Goal: Information Seeking & Learning: Learn about a topic

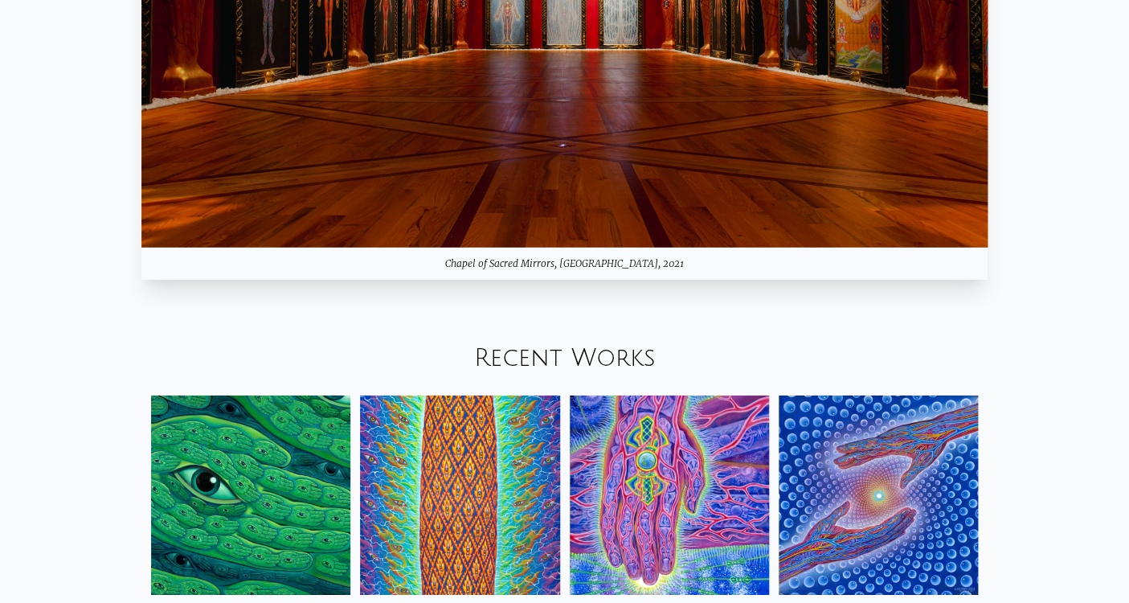
scroll to position [1645, 0]
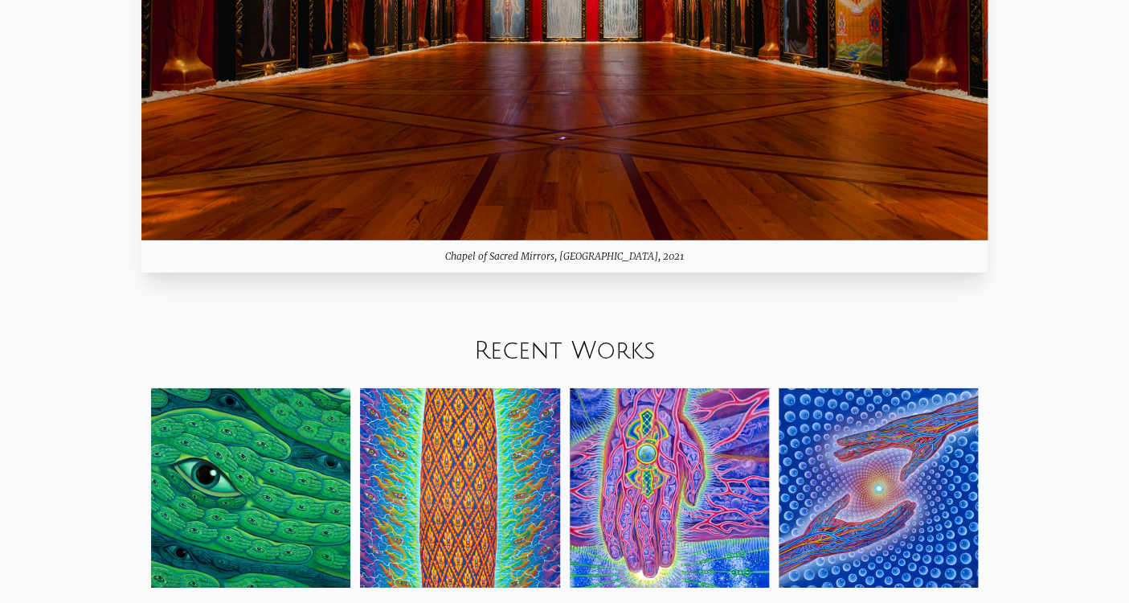
click at [607, 349] on link "Recent Works" at bounding box center [565, 350] width 182 height 27
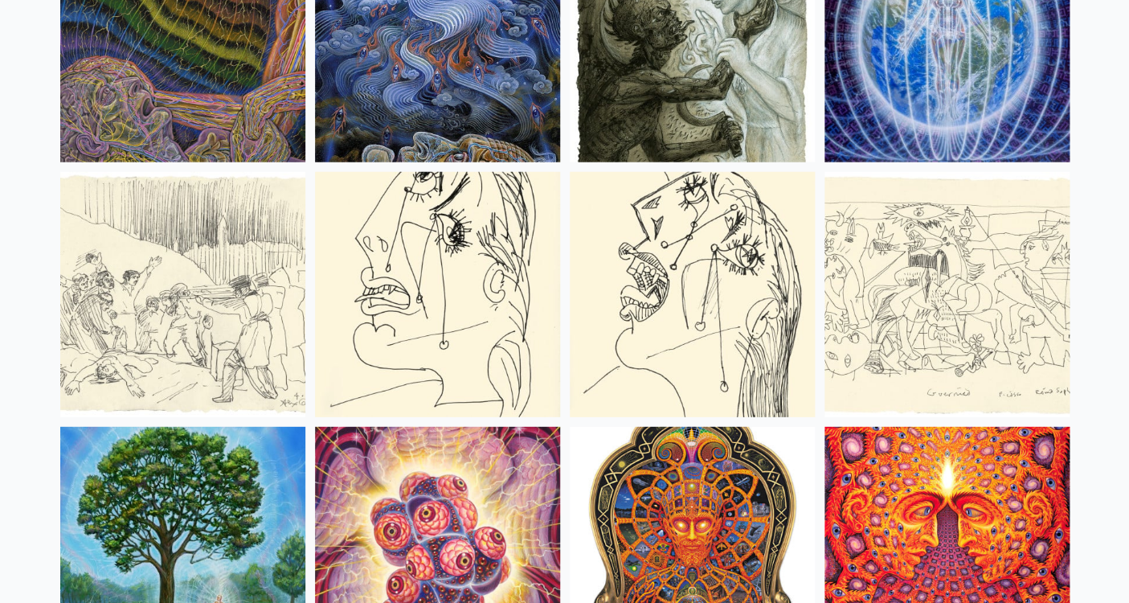
scroll to position [10448, 0]
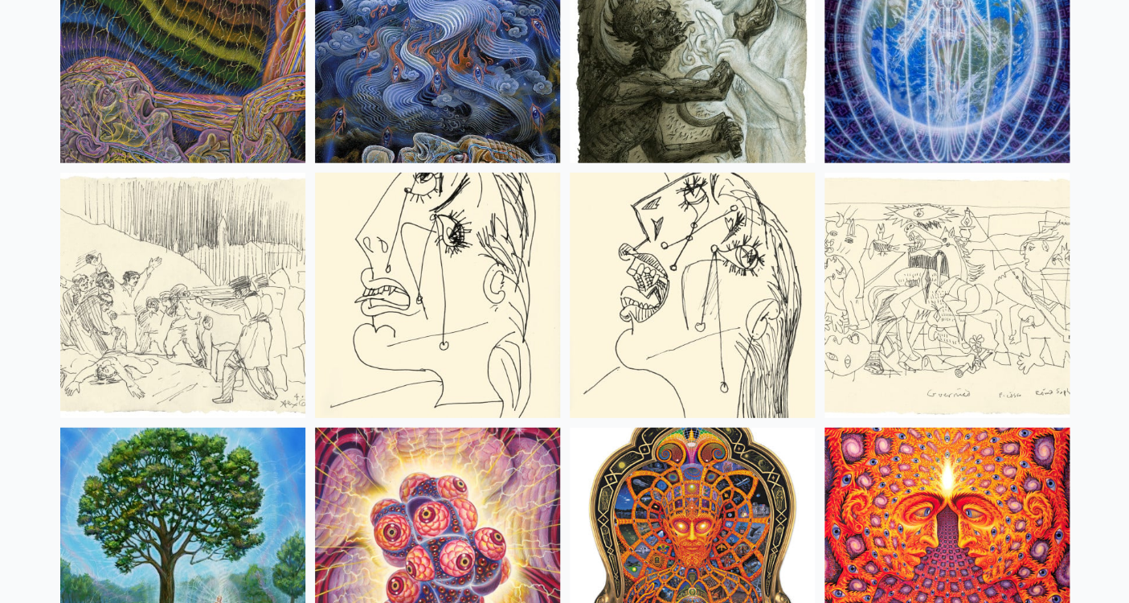
click at [446, 300] on img at bounding box center [437, 295] width 245 height 245
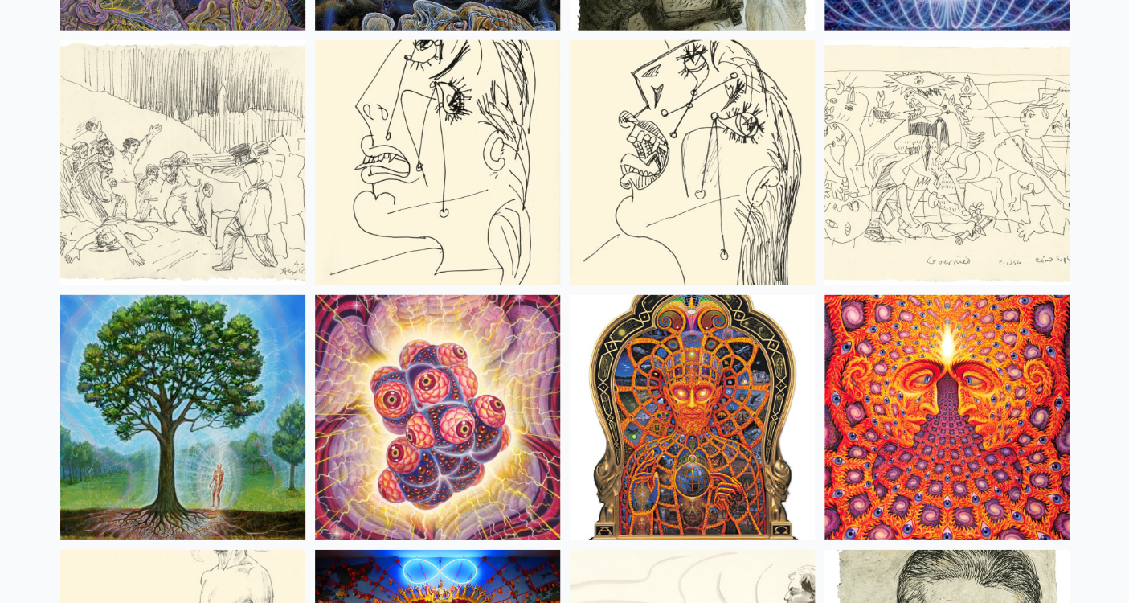
scroll to position [10580, 0]
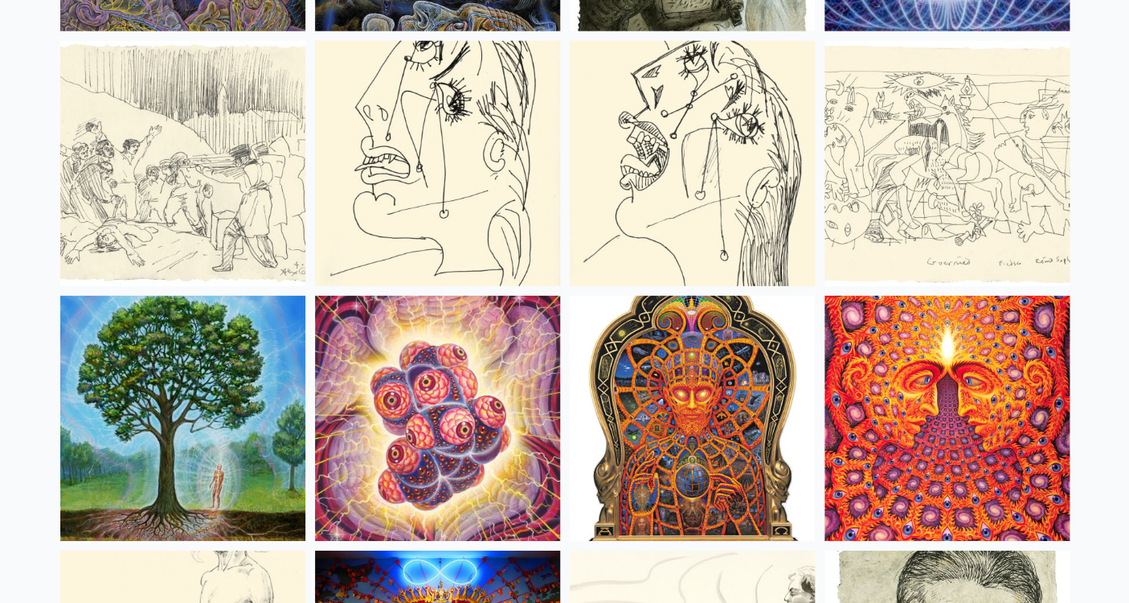
click at [509, 181] on img at bounding box center [437, 163] width 245 height 245
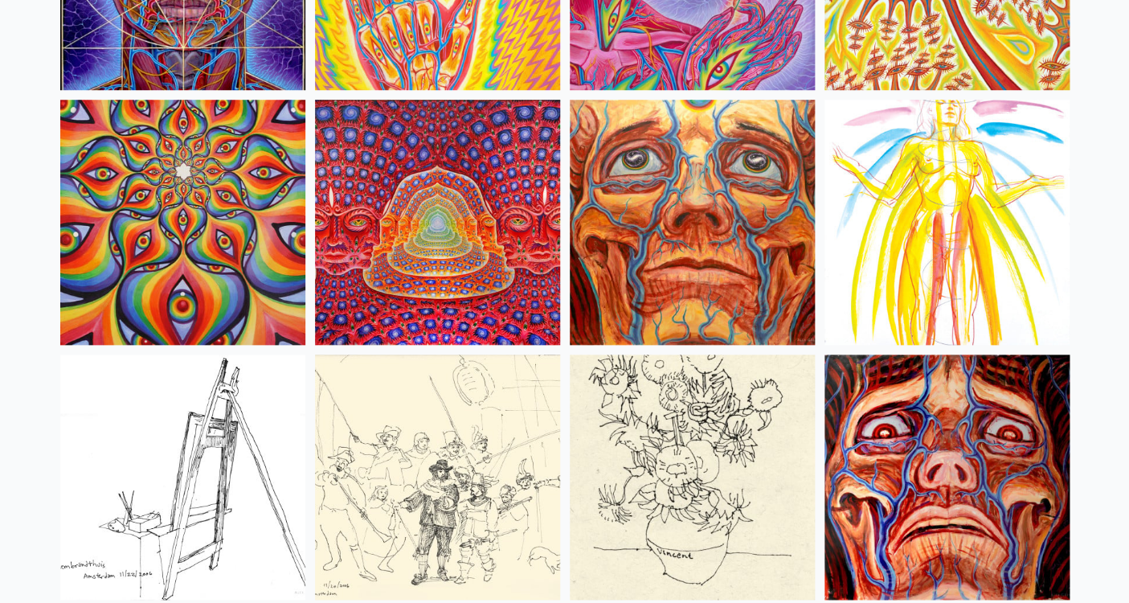
scroll to position [7207, 0]
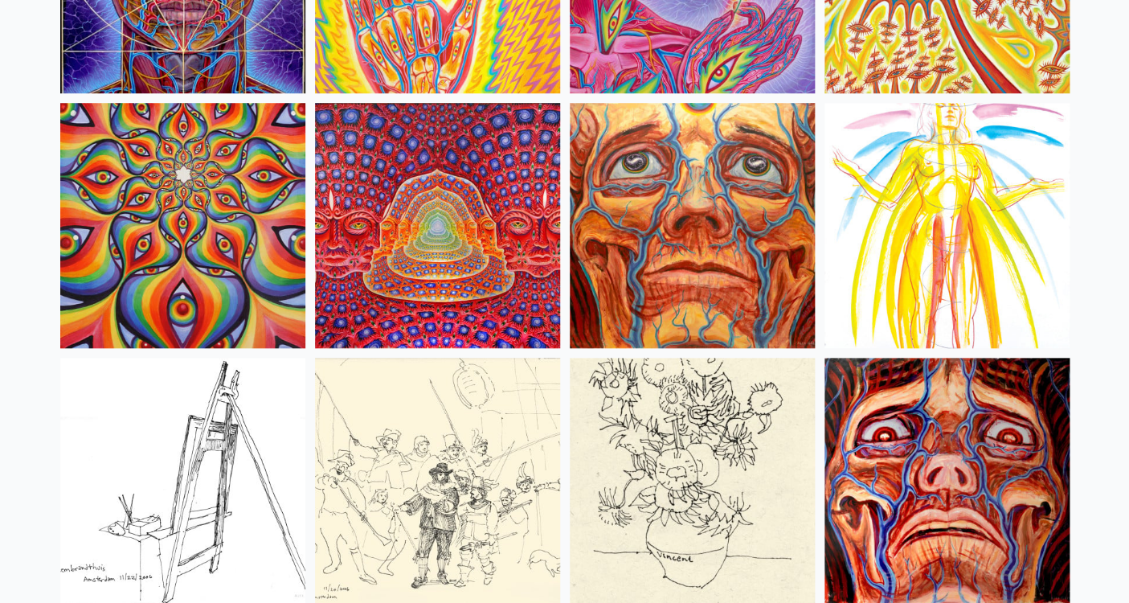
click at [933, 202] on img at bounding box center [946, 225] width 245 height 245
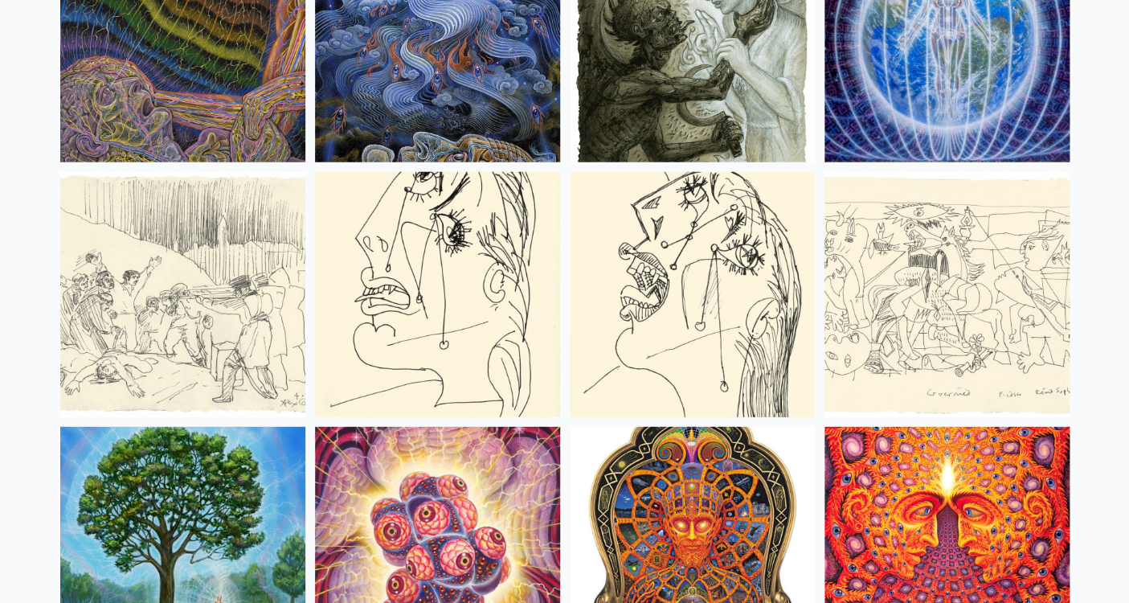
scroll to position [10450, 0]
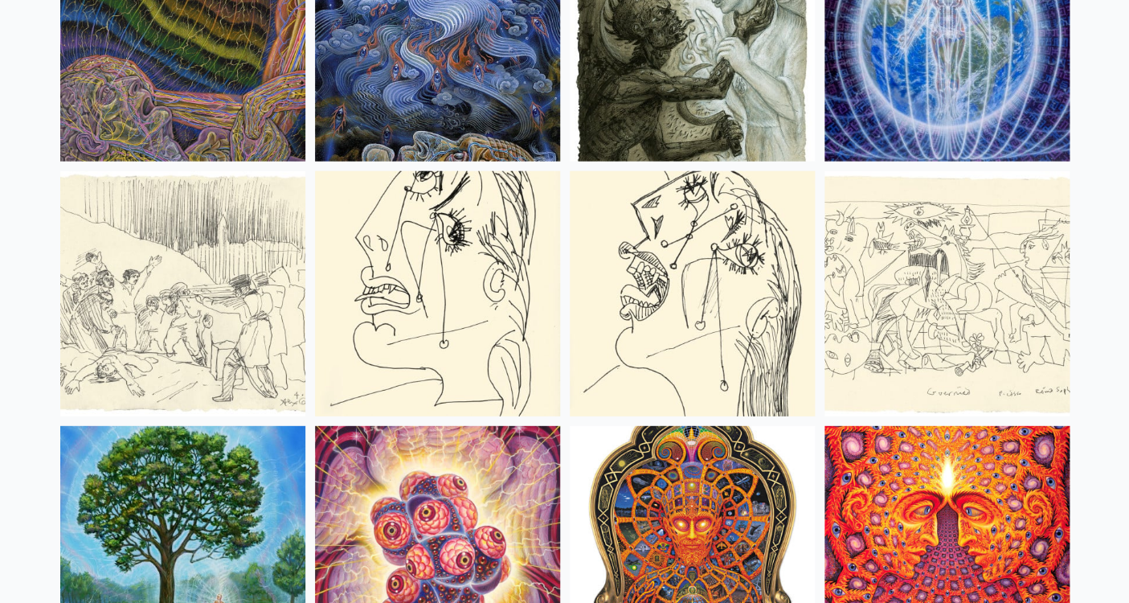
click at [476, 325] on img at bounding box center [437, 293] width 245 height 245
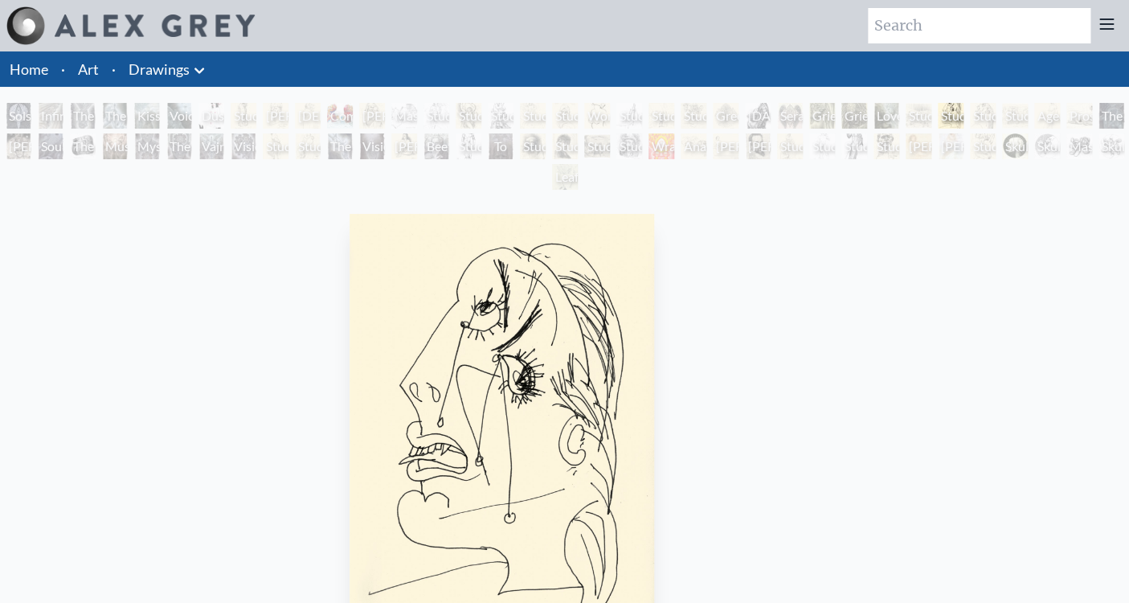
click at [517, 63] on div "Home · Art · Drawings Anatomical Drawings" at bounding box center [564, 476] width 1129 height 851
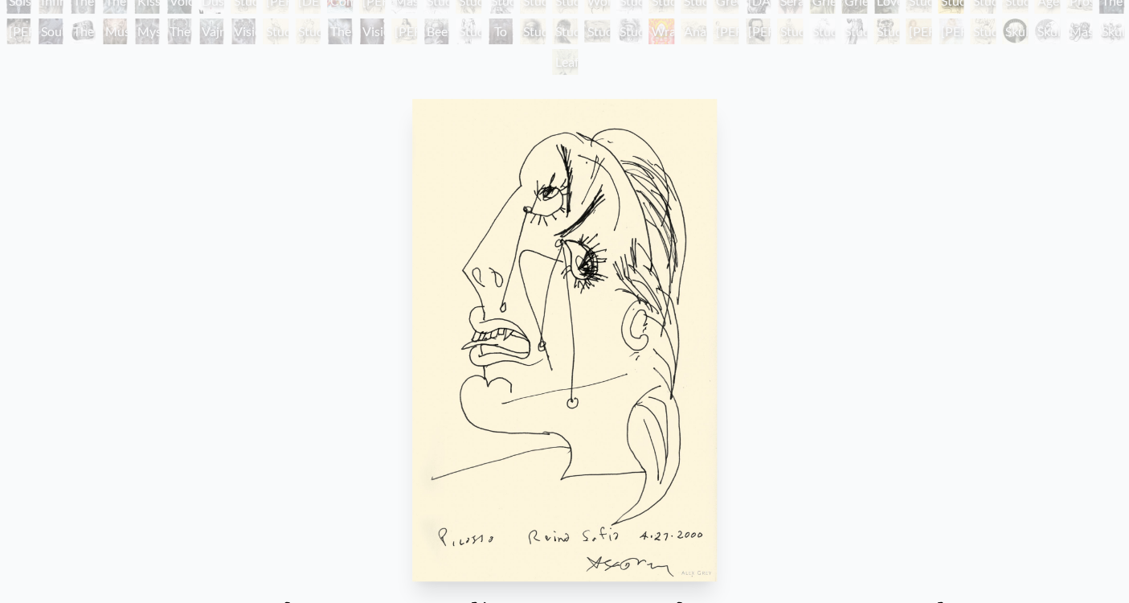
scroll to position [84, 0]
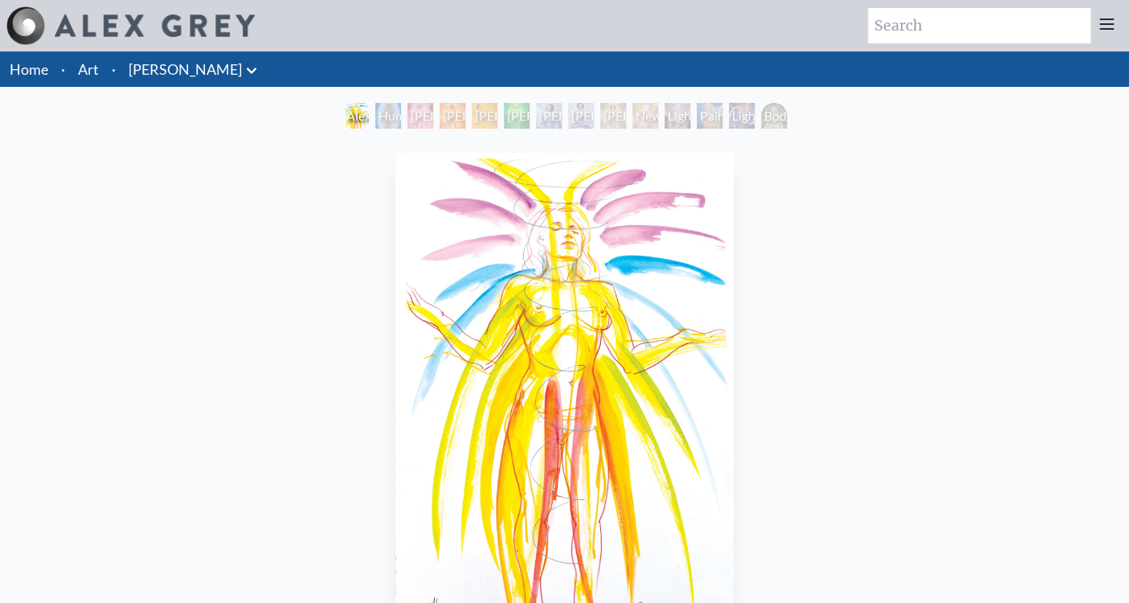
click at [932, 202] on div "Alexza 2006, acrylic on paper, 11 x 14 in. Visit the CoSM Shop" at bounding box center [564, 487] width 1103 height 683
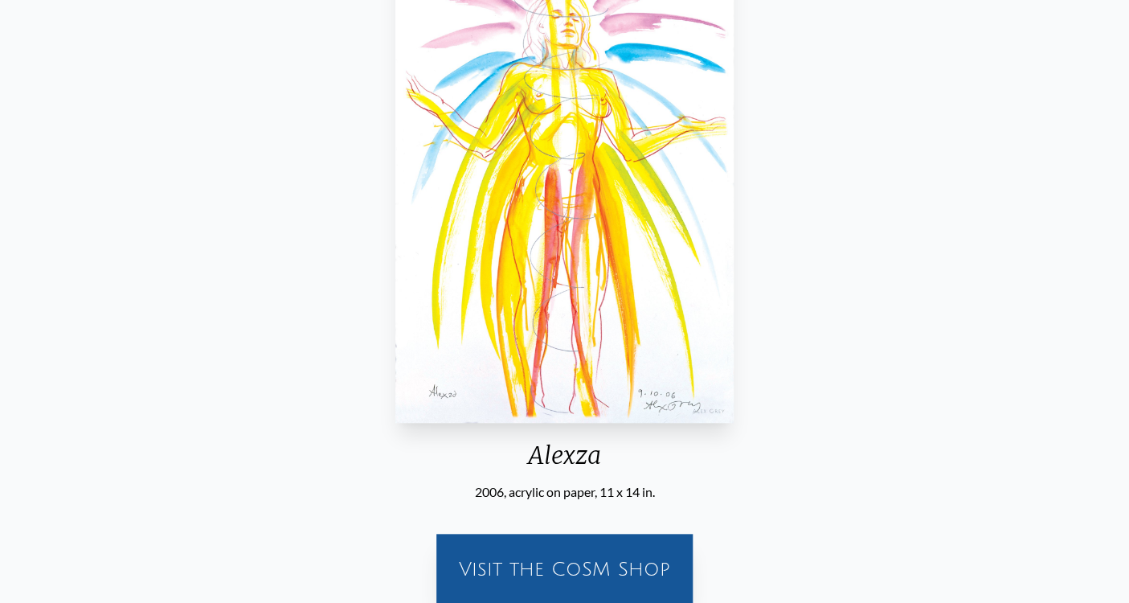
scroll to position [211, 0]
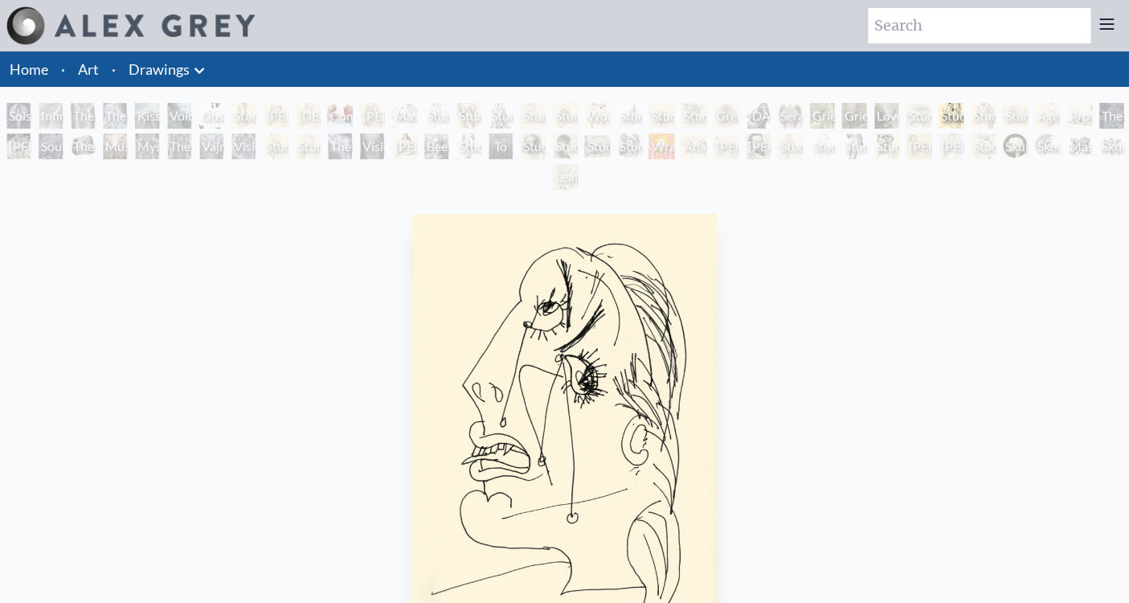
click at [916, 26] on input "search" at bounding box center [979, 25] width 223 height 35
type input "angels"
click at [96, 72] on link "Art" at bounding box center [88, 69] width 21 height 22
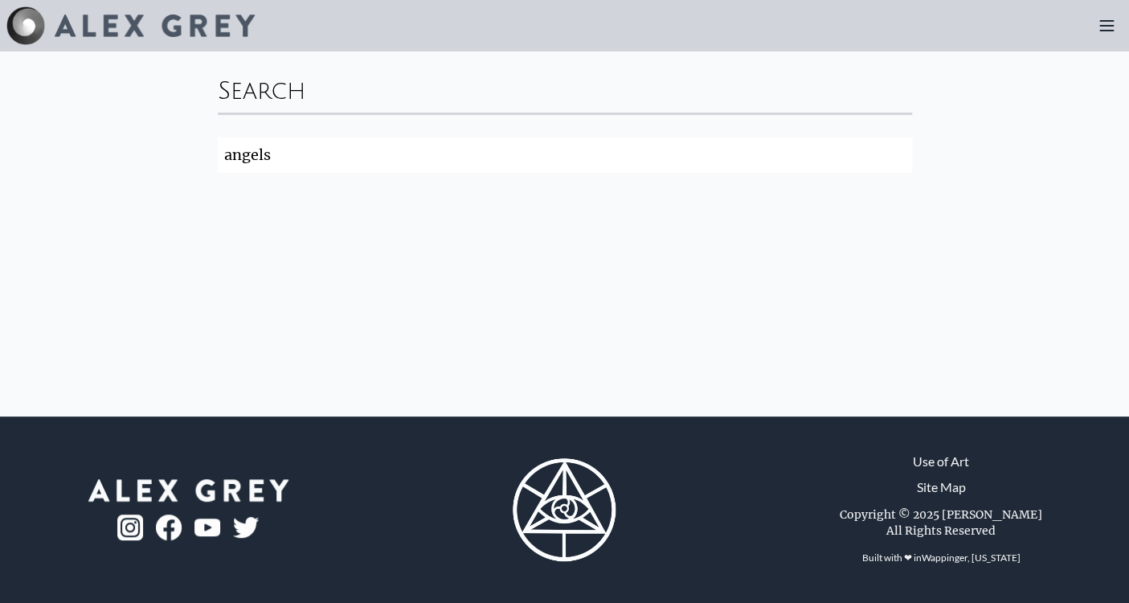
click at [271, 157] on input "angels" at bounding box center [565, 154] width 694 height 35
click button "Search" at bounding box center [0, 0] width 0 height 0
click at [529, 317] on div "Search angel Search" at bounding box center [564, 233] width 1129 height 365
click at [268, 152] on input "angel" at bounding box center [565, 154] width 694 height 35
type input "a"
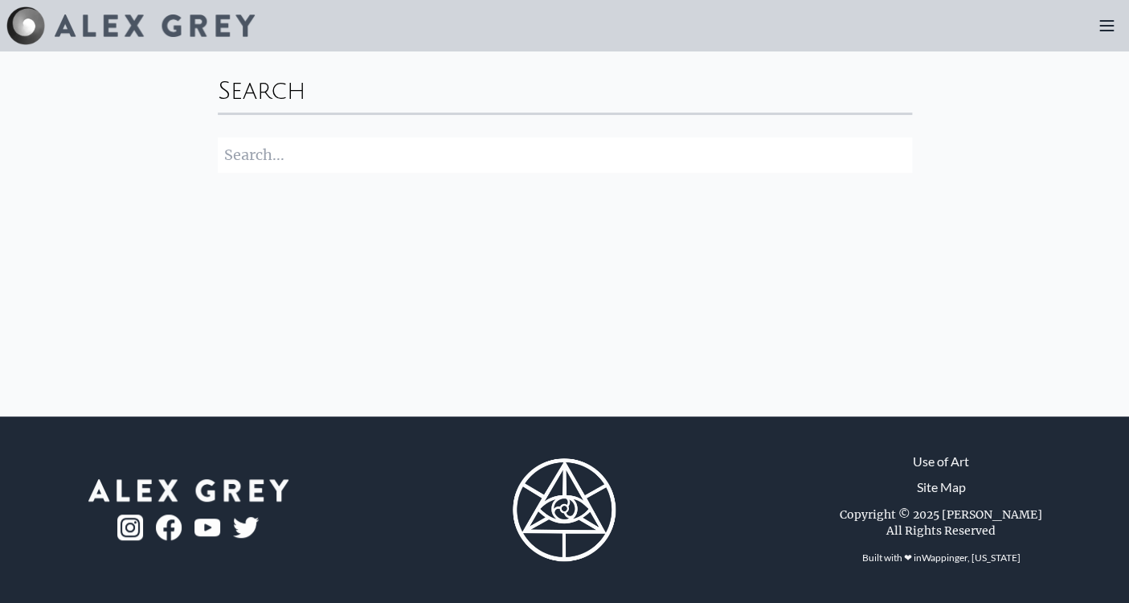
click at [311, 227] on div "Search Search" at bounding box center [564, 233] width 1129 height 365
type input "angels"
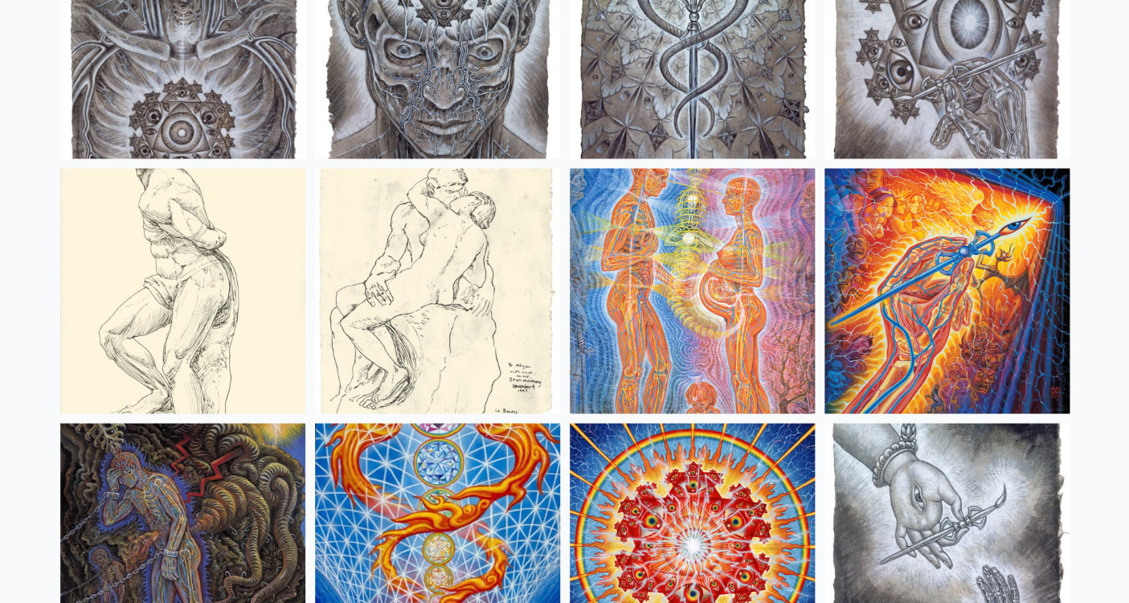
scroll to position [12234, 0]
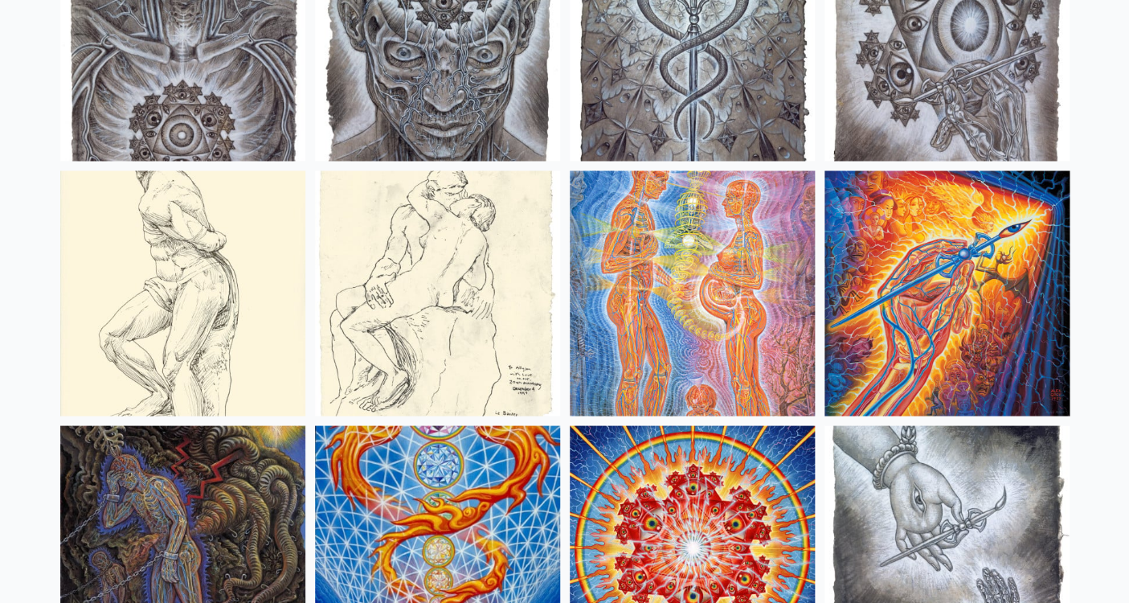
click at [428, 296] on img at bounding box center [437, 292] width 245 height 245
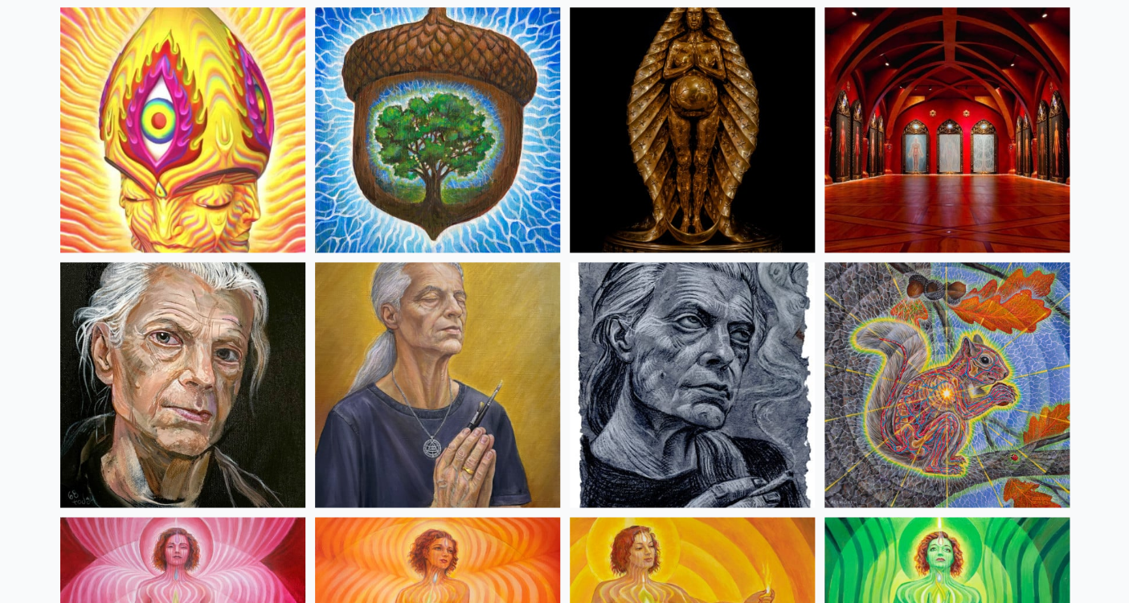
scroll to position [0, 0]
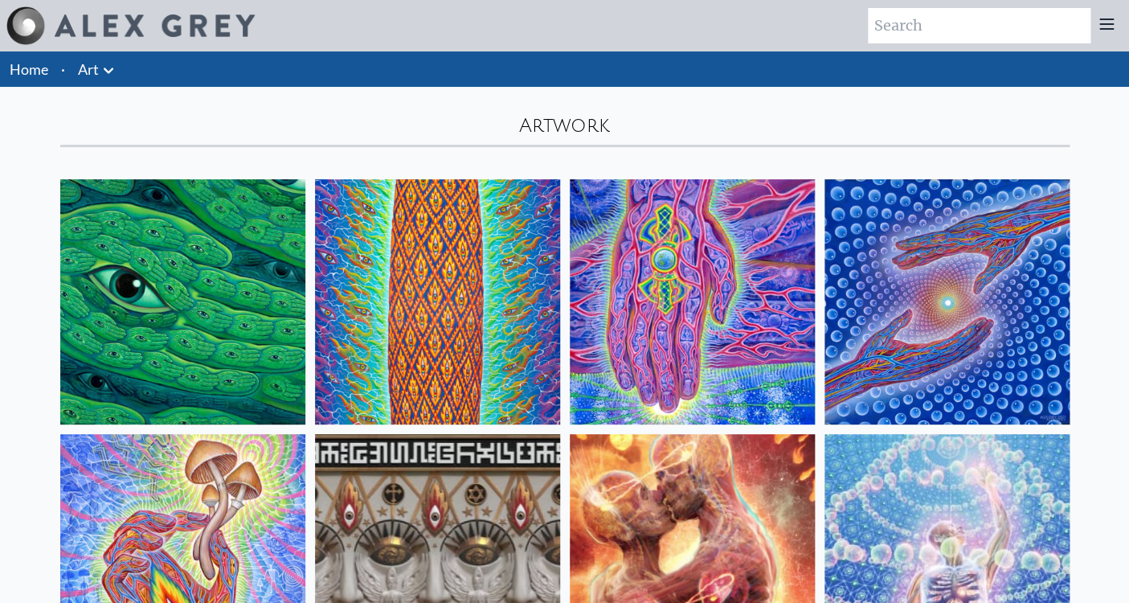
click at [94, 66] on link "Art" at bounding box center [88, 69] width 21 height 22
click at [108, 66] on icon at bounding box center [108, 70] width 19 height 19
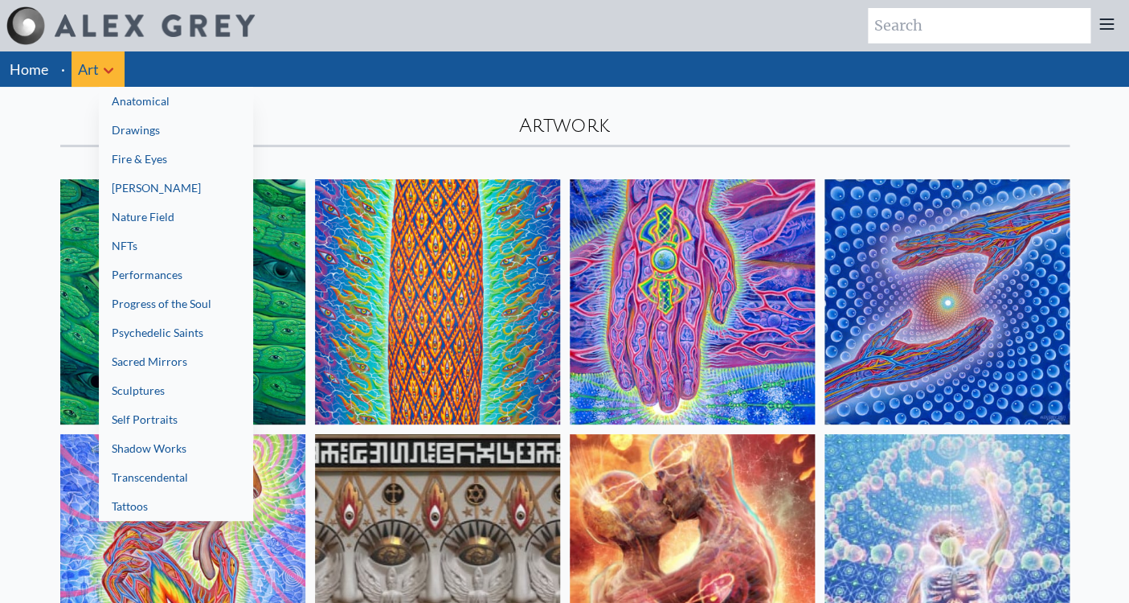
click at [188, 472] on link "Transcendental" at bounding box center [176, 477] width 154 height 29
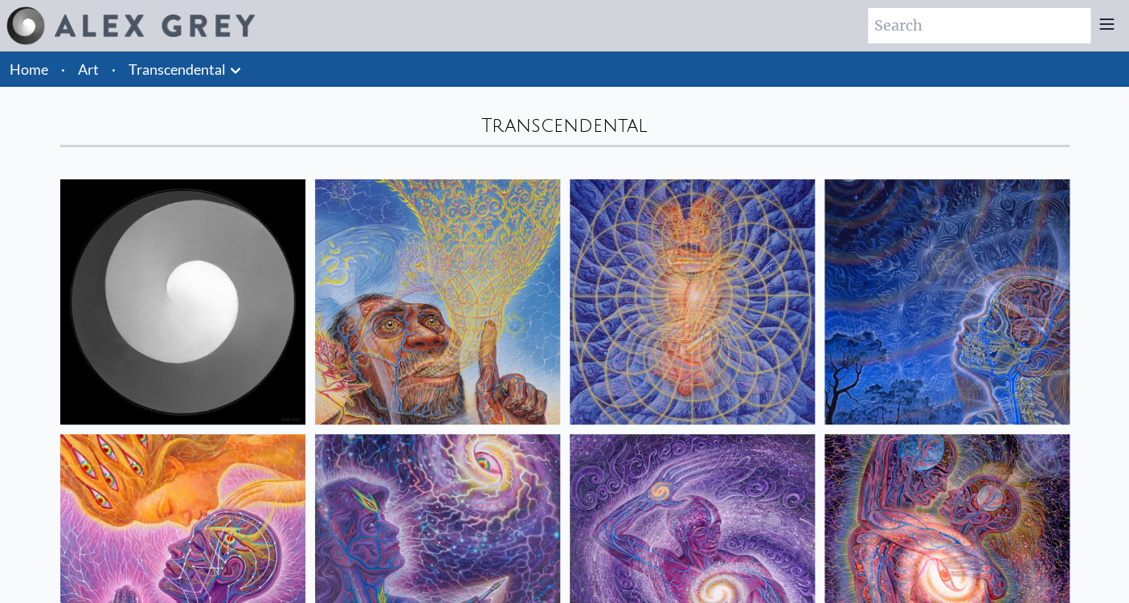
click at [238, 67] on icon at bounding box center [235, 70] width 19 height 19
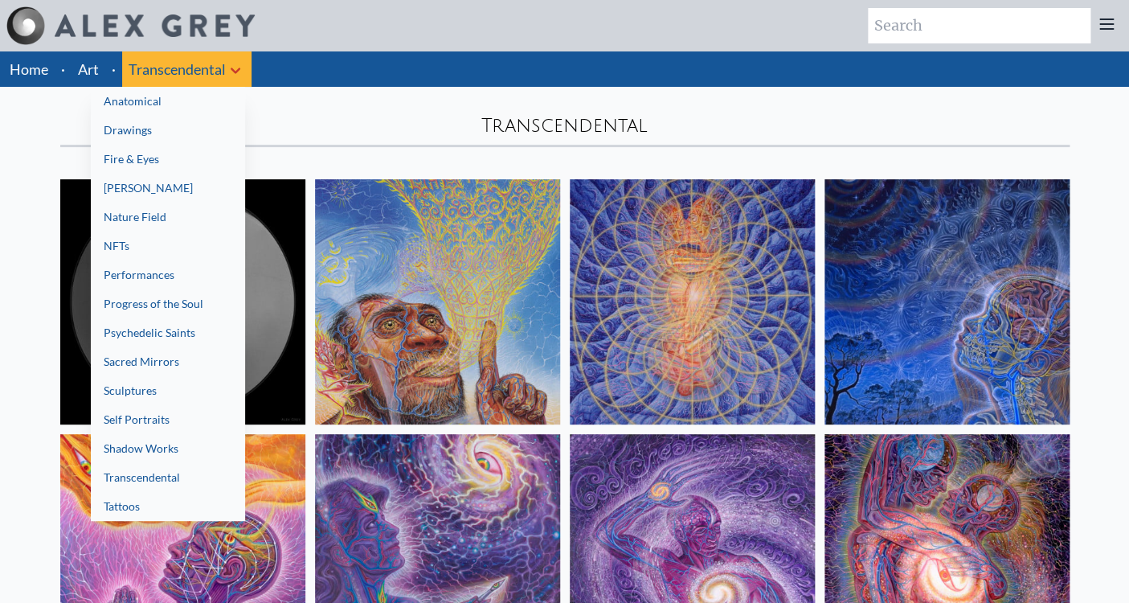
click at [178, 176] on link "[PERSON_NAME]" at bounding box center [168, 188] width 154 height 29
click at [132, 243] on link "NFTs" at bounding box center [168, 245] width 154 height 29
click at [161, 302] on link "Progress of the Soul" at bounding box center [168, 303] width 154 height 29
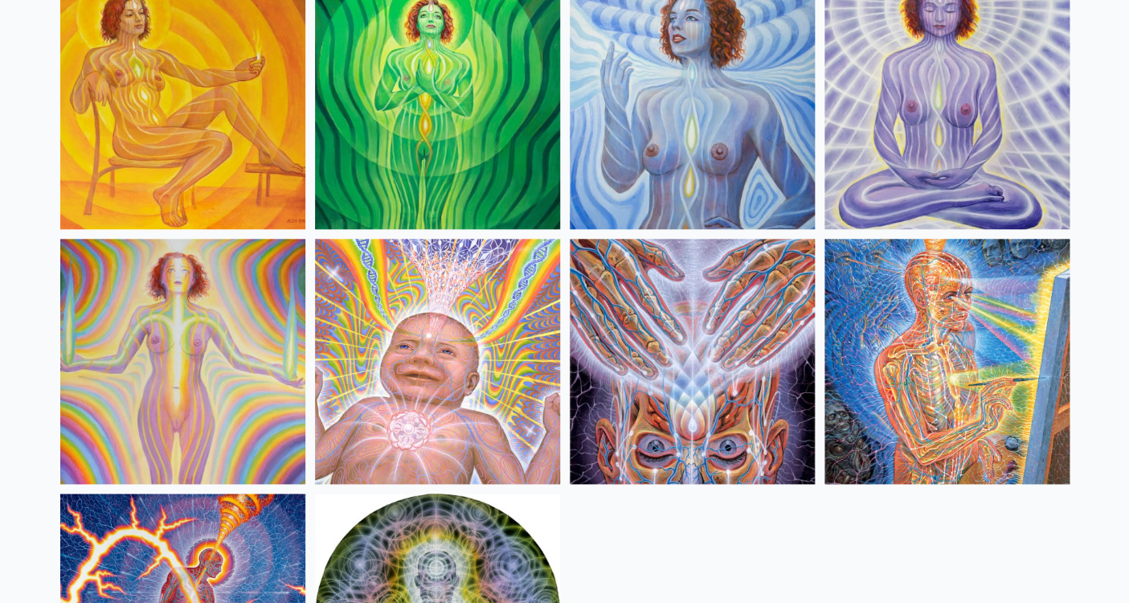
scroll to position [446, 0]
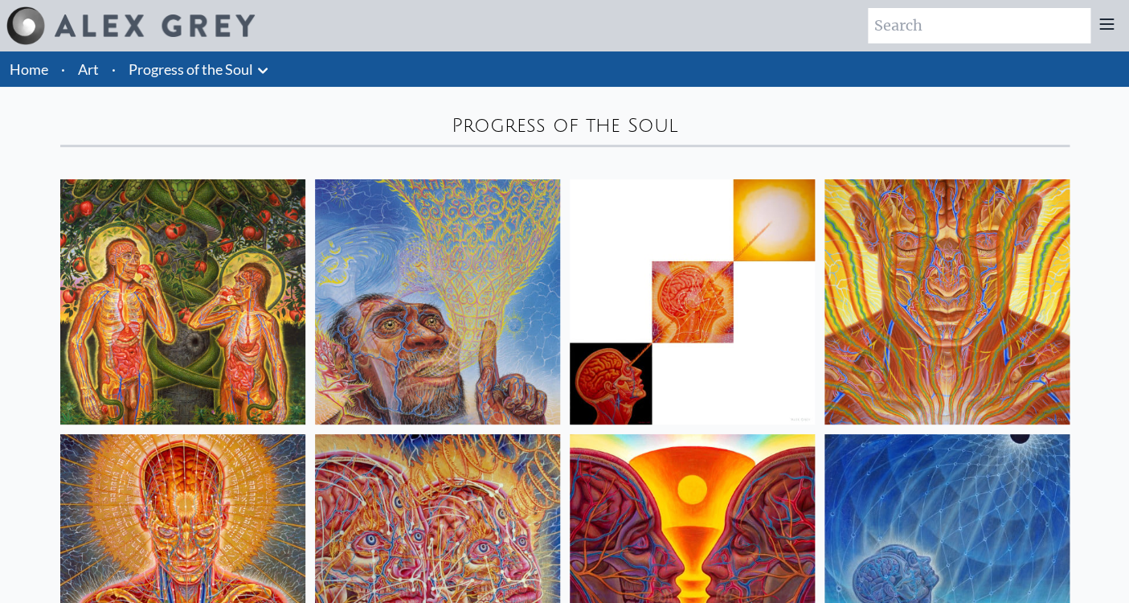
click at [261, 68] on icon at bounding box center [262, 70] width 19 height 19
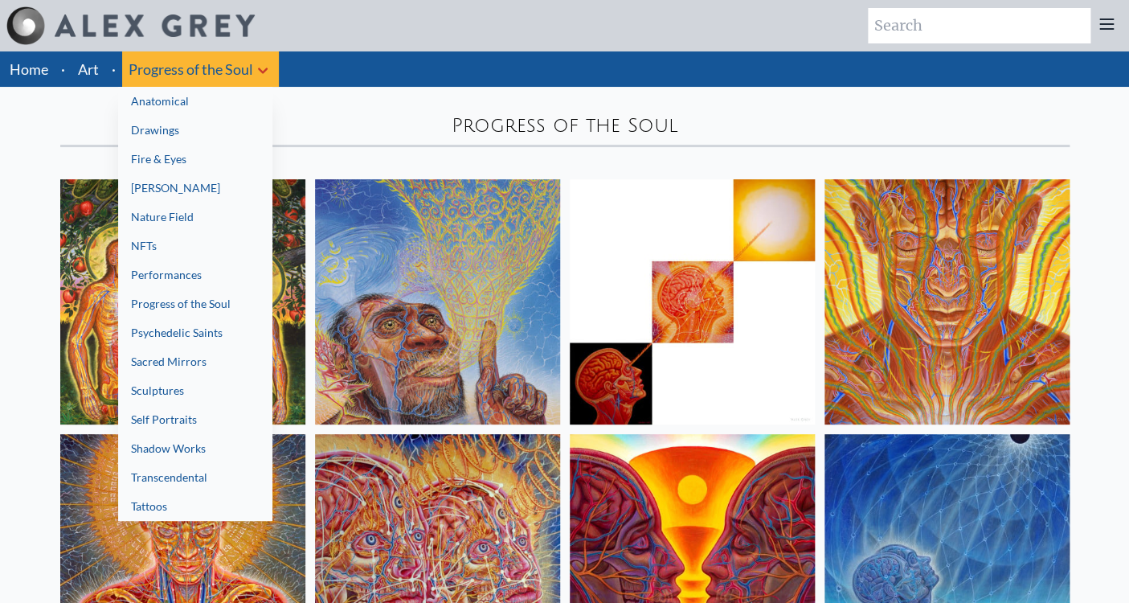
click at [198, 511] on link "Tattoos" at bounding box center [195, 506] width 154 height 29
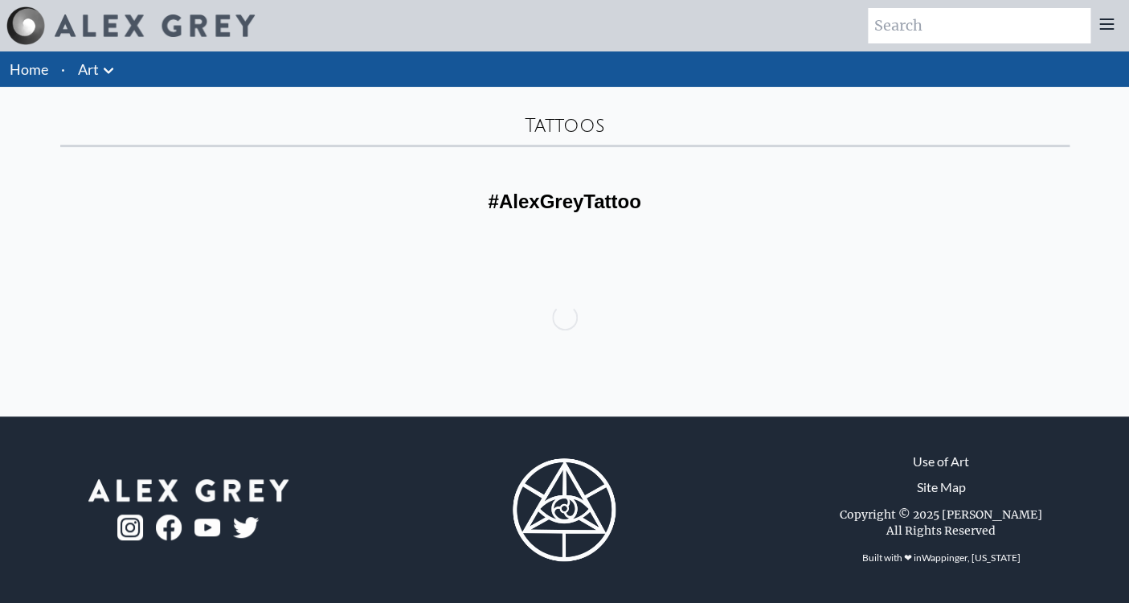
click at [104, 64] on icon at bounding box center [108, 70] width 19 height 19
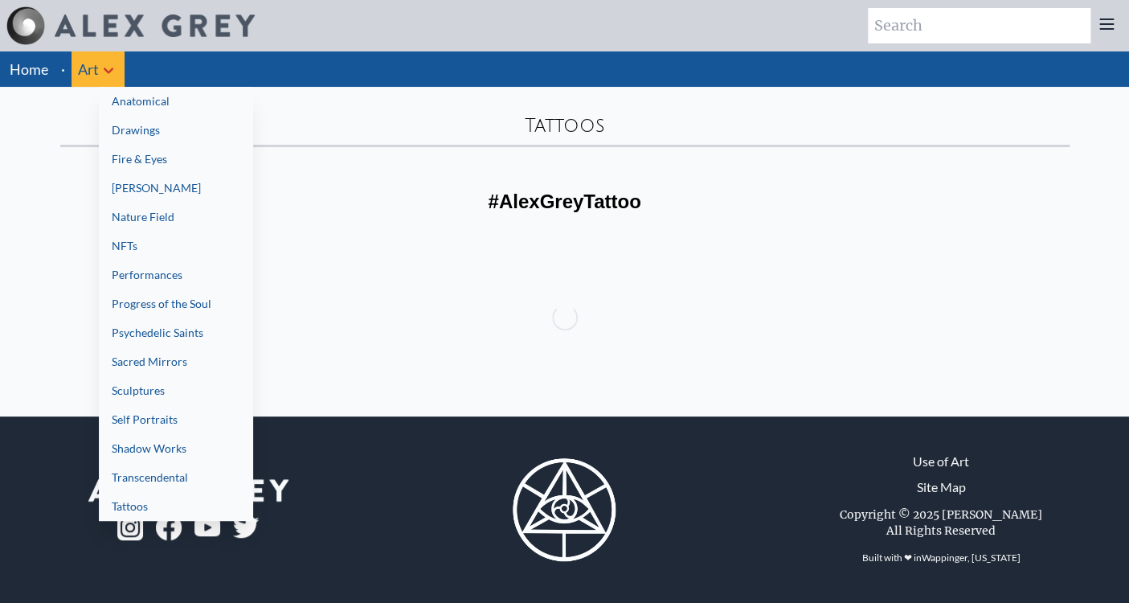
click at [161, 361] on link "Sacred Mirrors" at bounding box center [176, 361] width 154 height 29
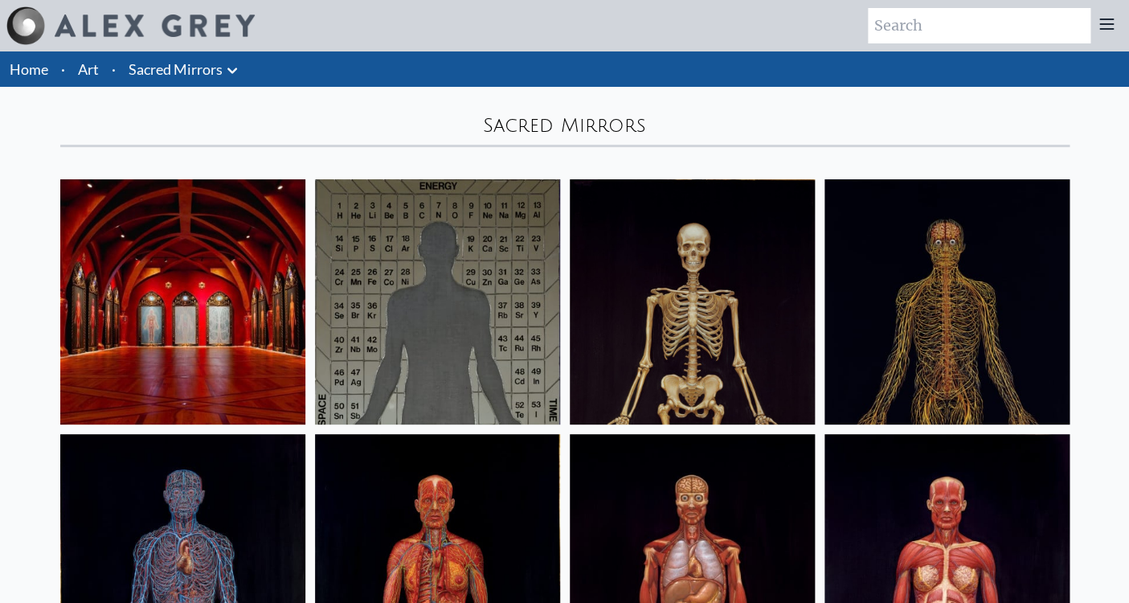
click at [237, 66] on icon at bounding box center [232, 70] width 19 height 19
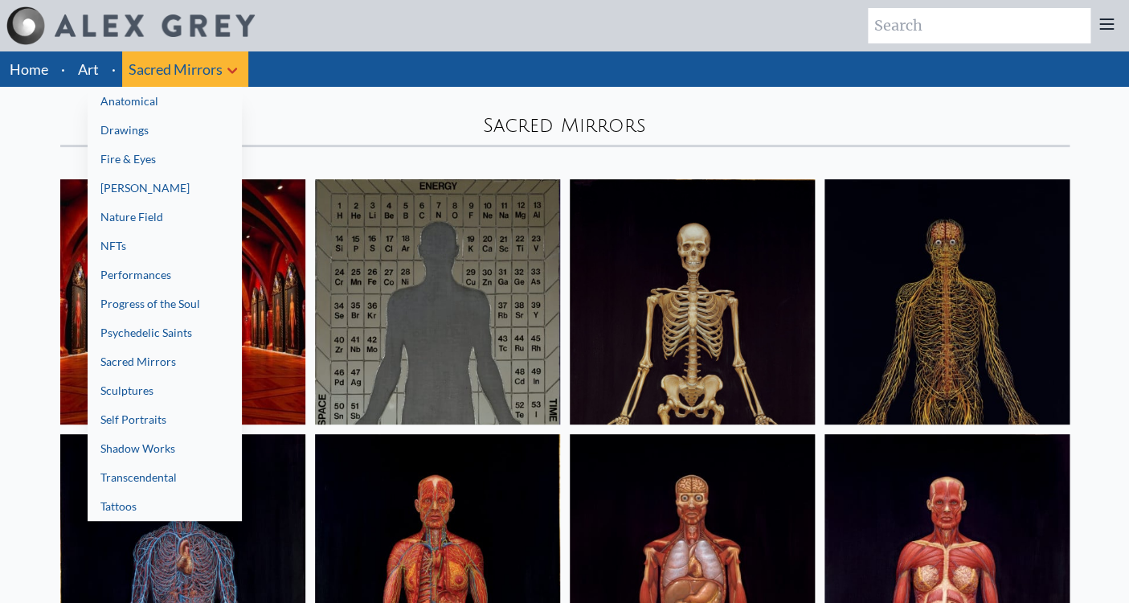
click at [159, 214] on link "Nature Field" at bounding box center [165, 216] width 154 height 29
click at [147, 153] on link "Fire & Eyes" at bounding box center [165, 159] width 154 height 29
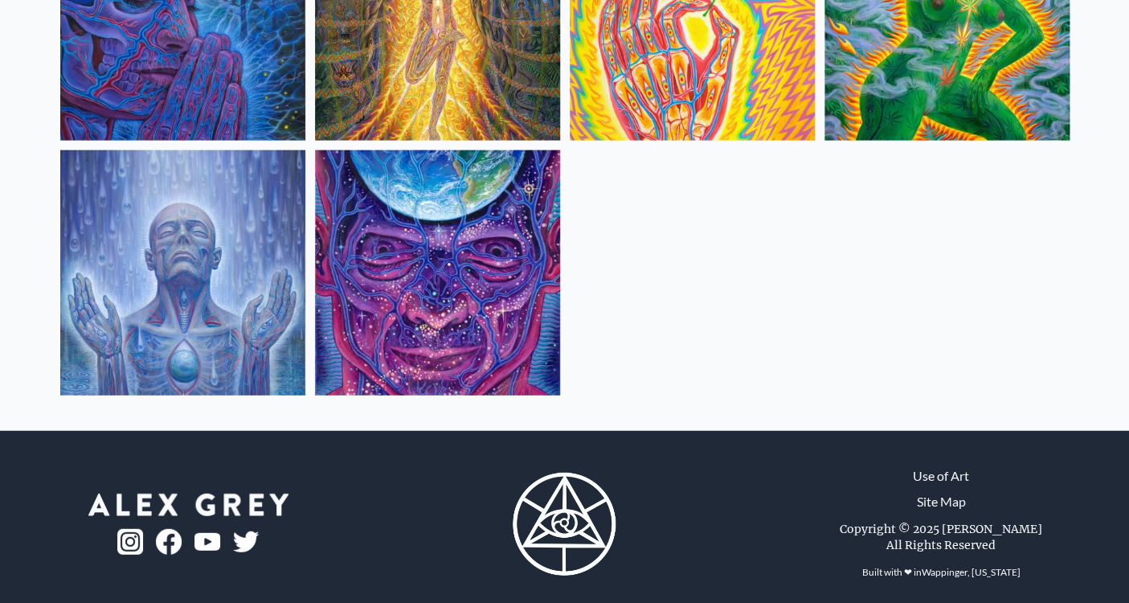
scroll to position [1317, 0]
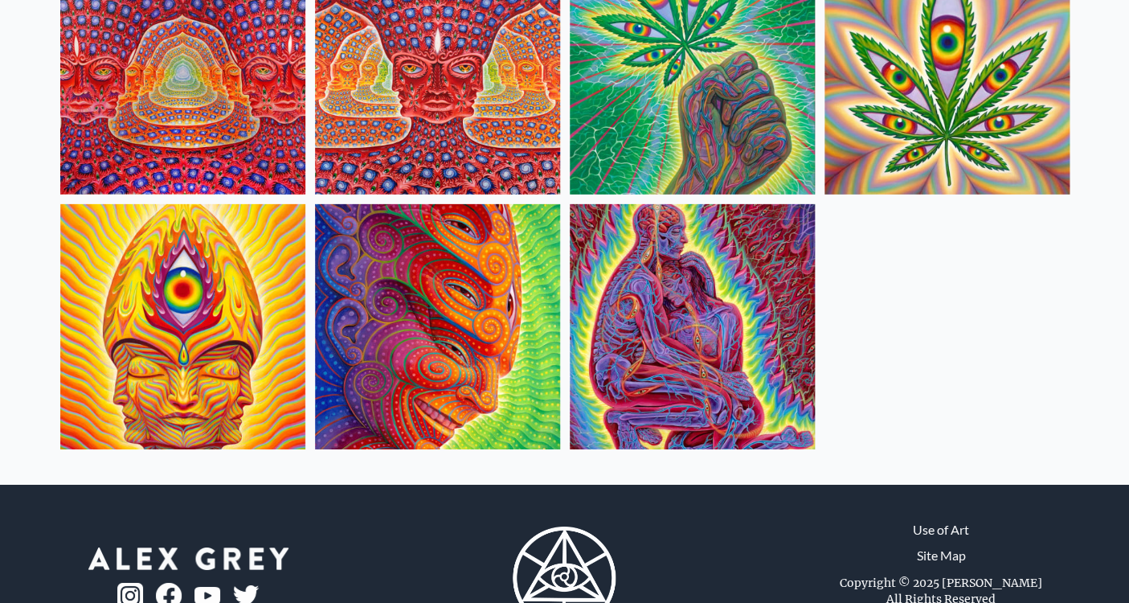
scroll to position [1759, 0]
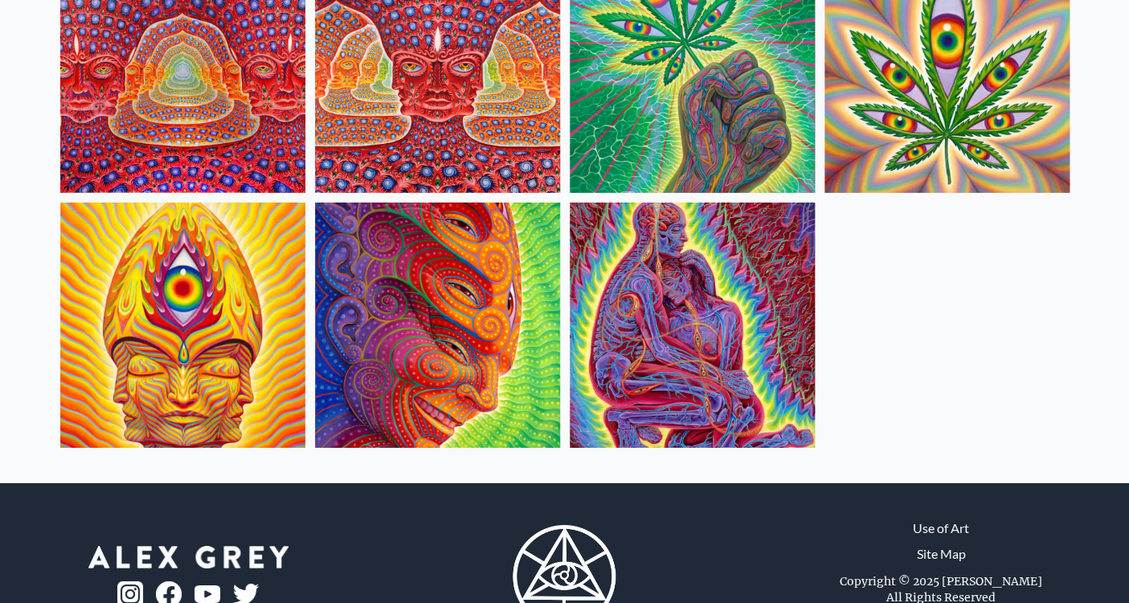
click at [695, 329] on img at bounding box center [692, 324] width 245 height 245
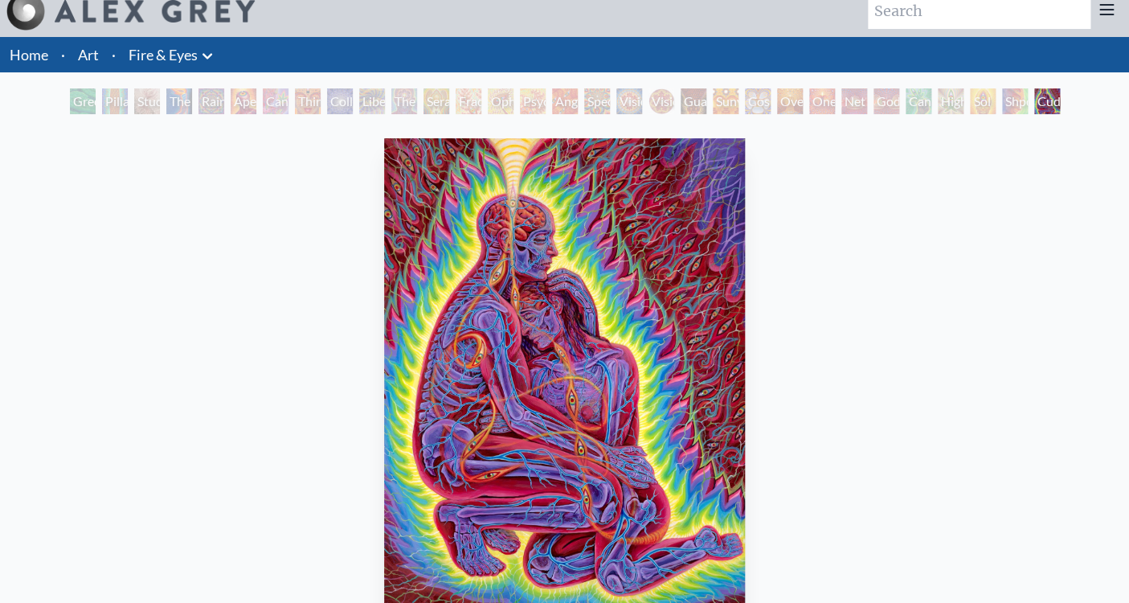
scroll to position [16, 0]
